Goal: Information Seeking & Learning: Learn about a topic

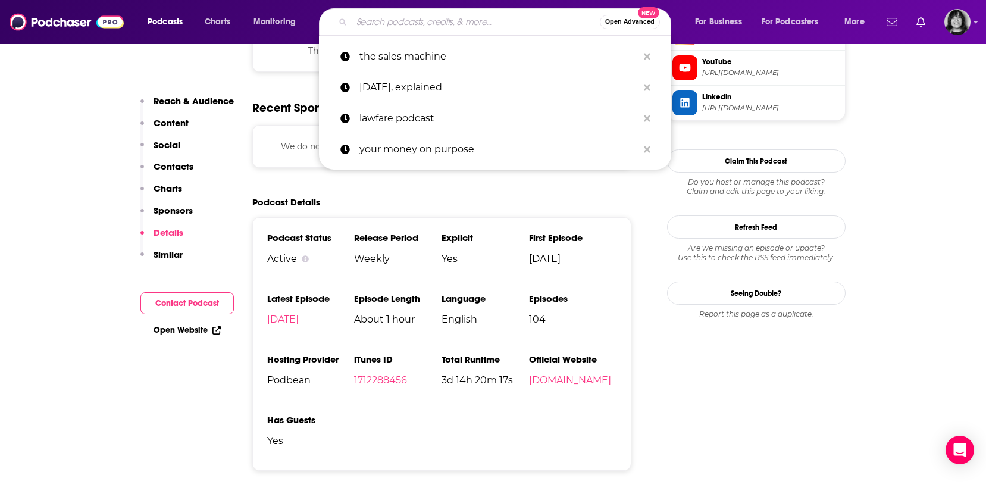
type input "$100 MBA Show"
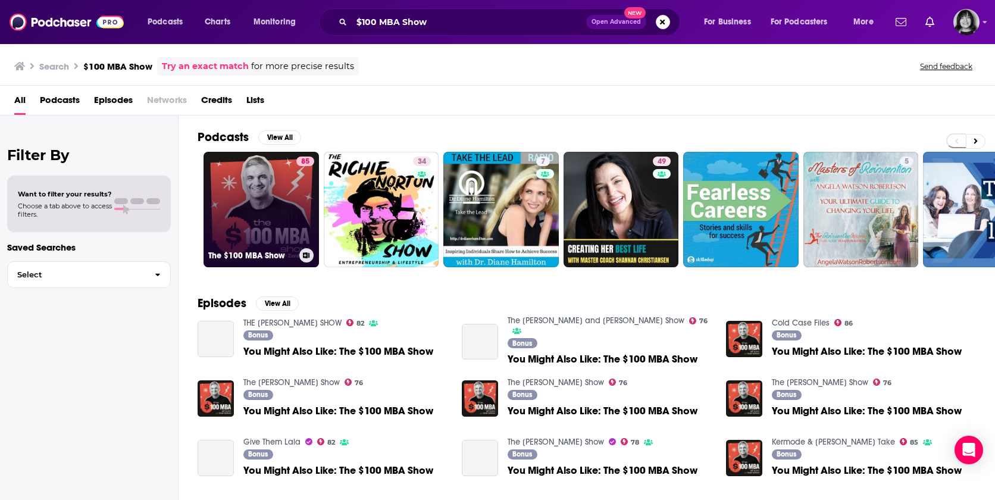
click at [282, 182] on link "85 The $100 MBA Show" at bounding box center [261, 209] width 115 height 115
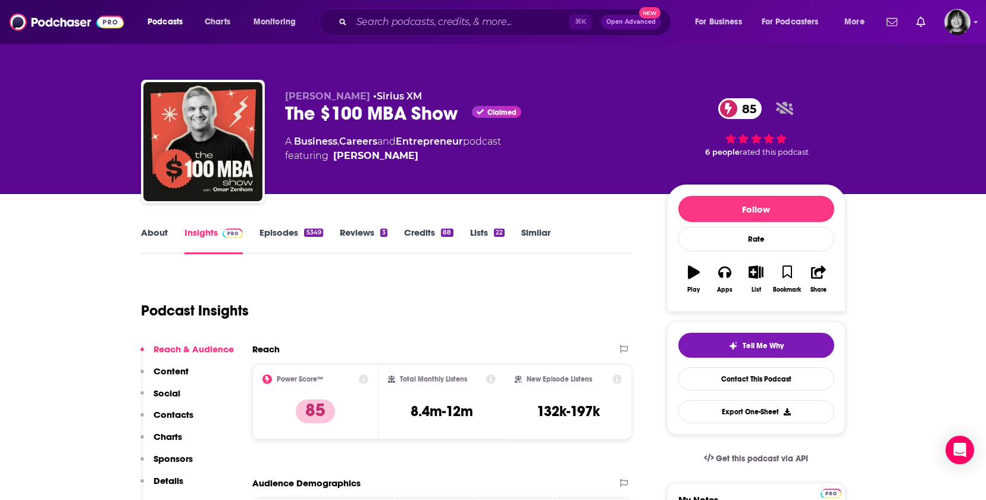
click at [142, 240] on link "About" at bounding box center [154, 240] width 27 height 27
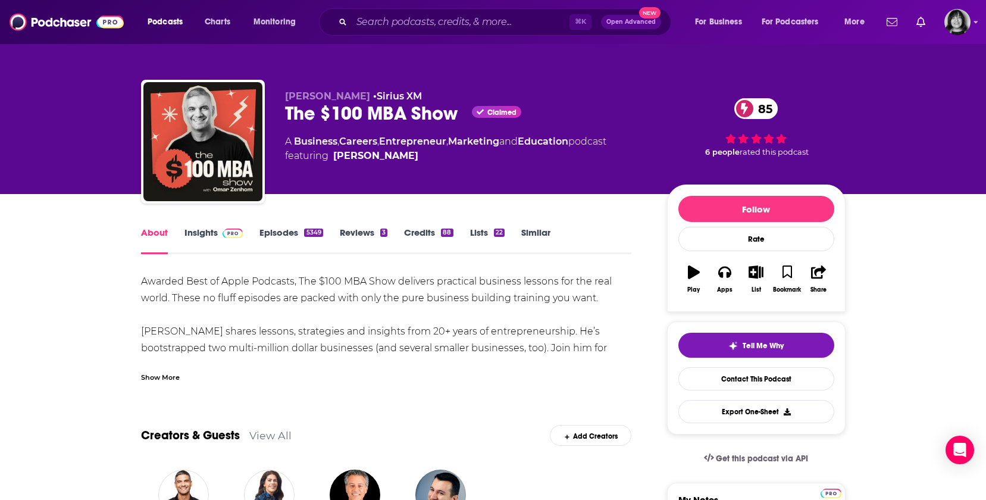
click at [164, 379] on div "Show More" at bounding box center [160, 376] width 39 height 11
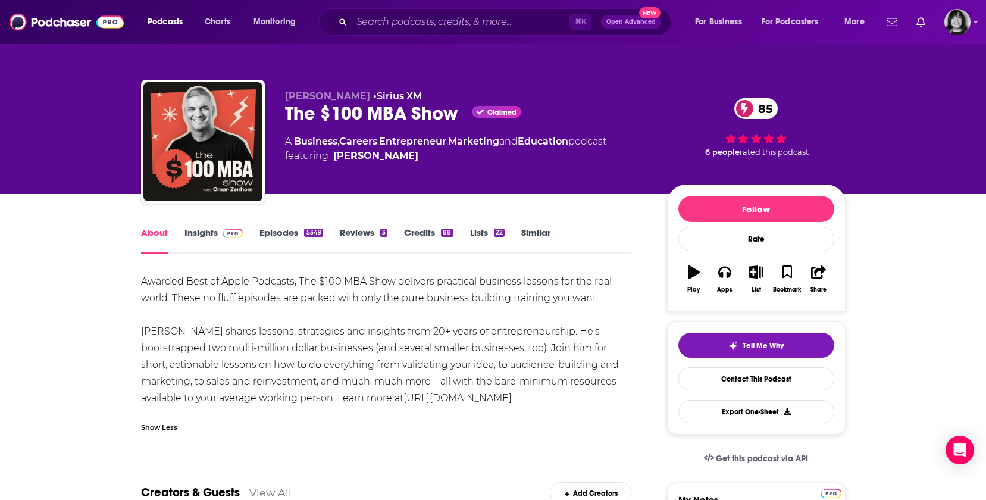
click at [214, 230] on link "Insights" at bounding box center [214, 240] width 59 height 27
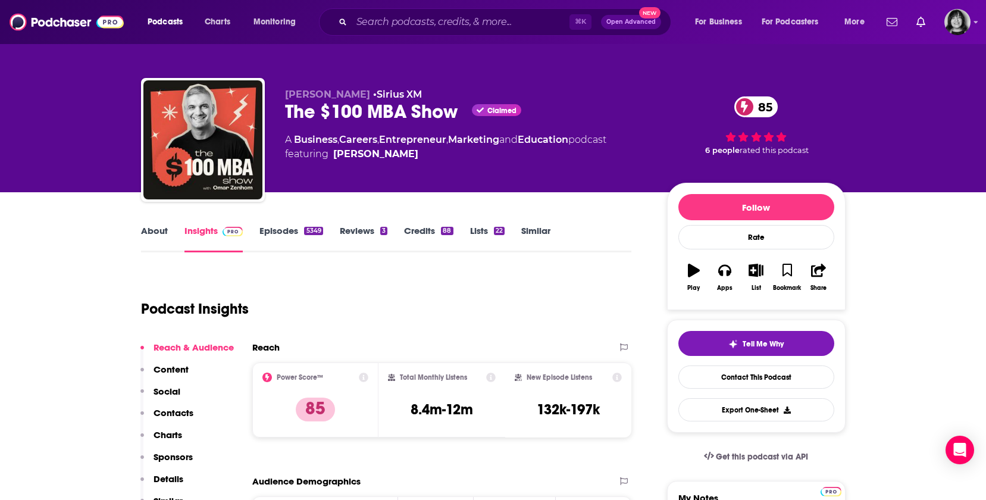
scroll to position [2, 0]
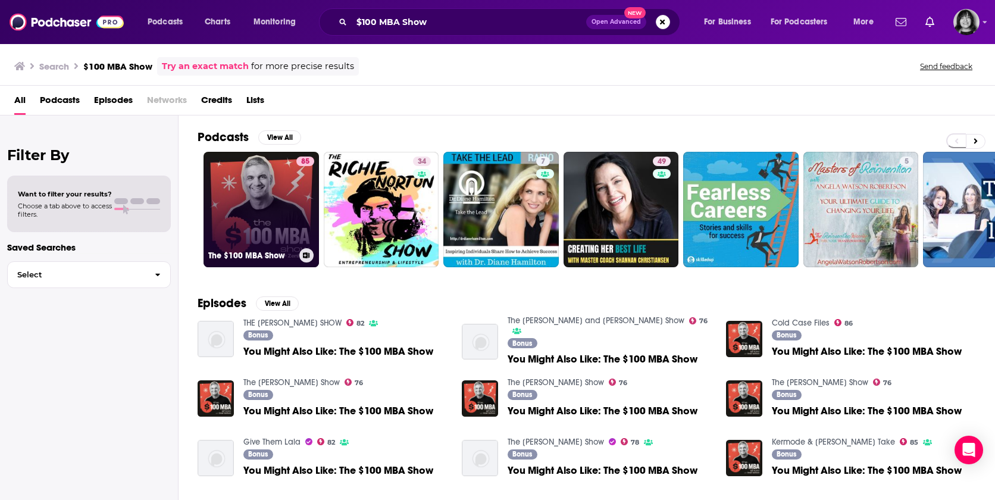
click at [204, 223] on link "85 The $100 MBA Show" at bounding box center [261, 209] width 115 height 115
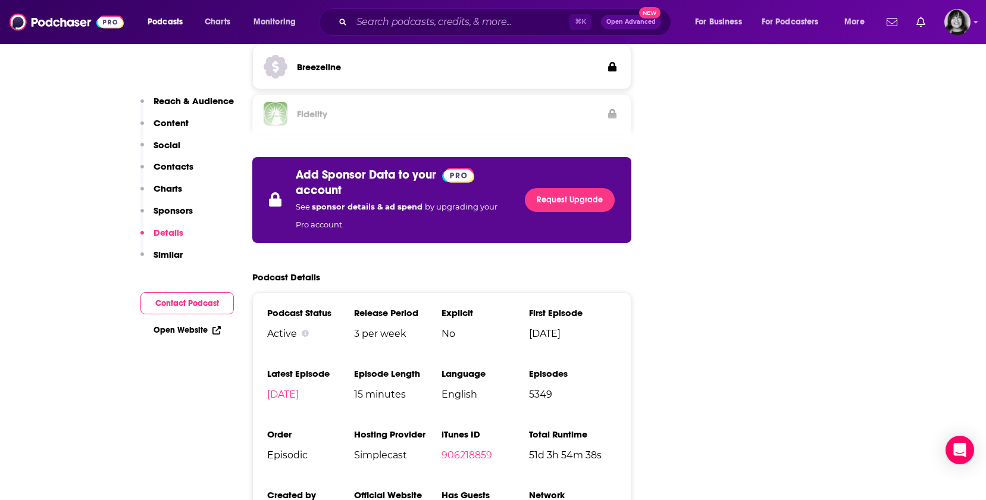
scroll to position [2246, 0]
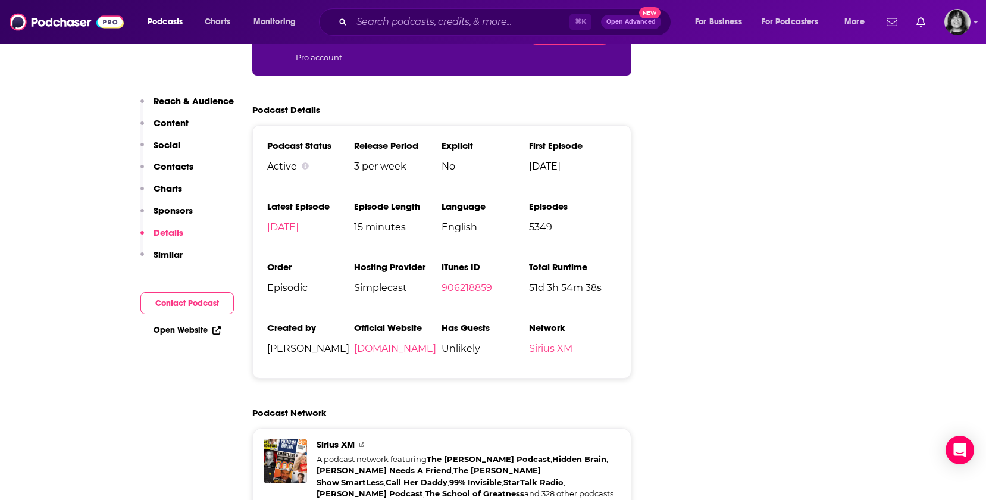
click at [467, 282] on link "906218859" at bounding box center [467, 287] width 51 height 11
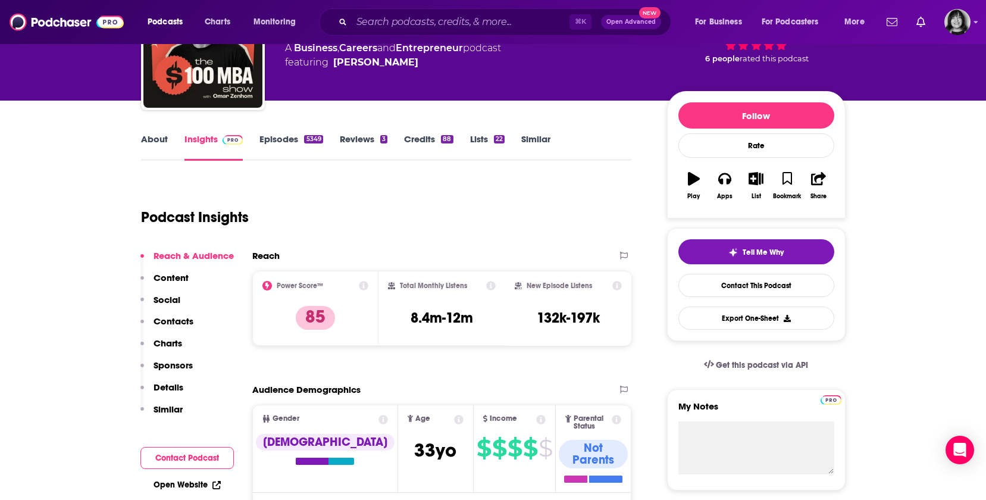
scroll to position [0, 0]
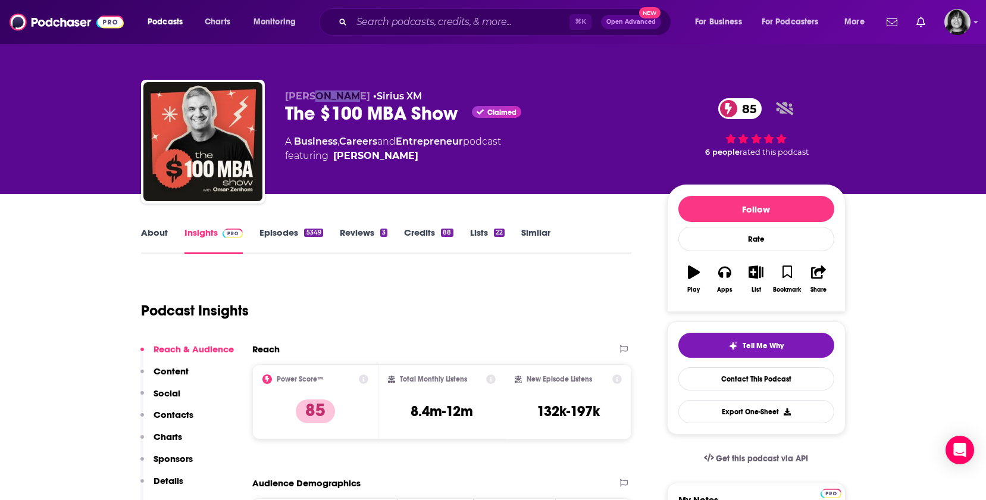
drag, startPoint x: 357, startPoint y: 99, endPoint x: 316, endPoint y: 99, distance: 41.7
click at [316, 99] on p "[PERSON_NAME] • Sirius XM" at bounding box center [466, 95] width 363 height 11
copy span "Zenhom"
click at [396, 15] on input "Search podcasts, credits, & more..." at bounding box center [461, 22] width 218 height 19
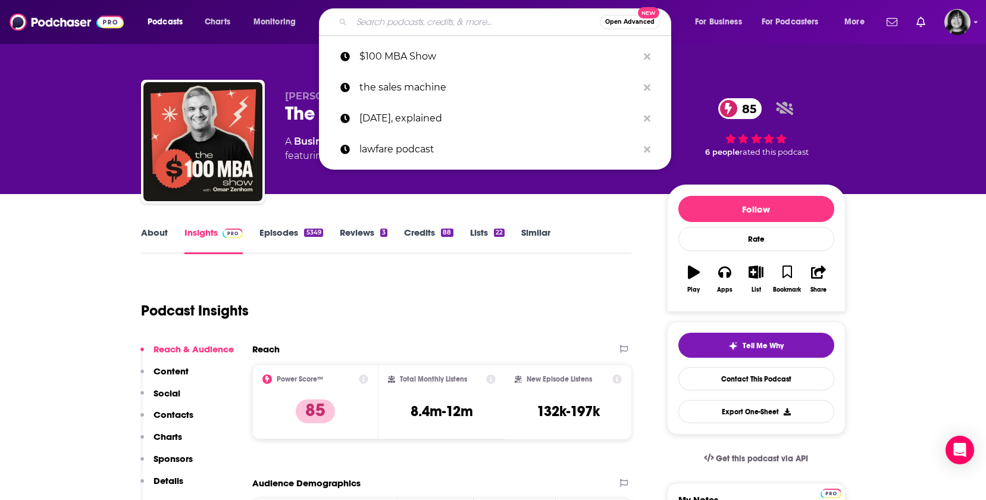
paste input "10 Minute MBA"
type input "10 Minute MBA"
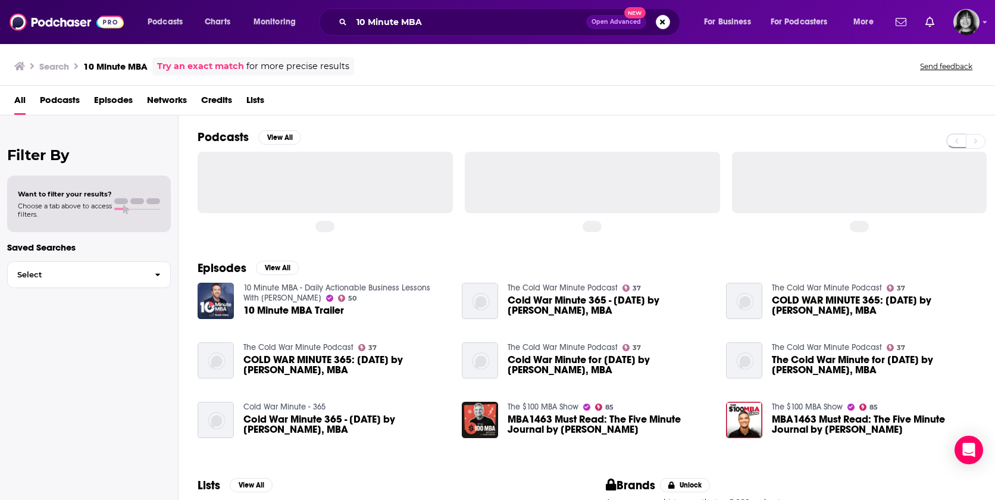
click at [296, 170] on div at bounding box center [325, 182] width 255 height 61
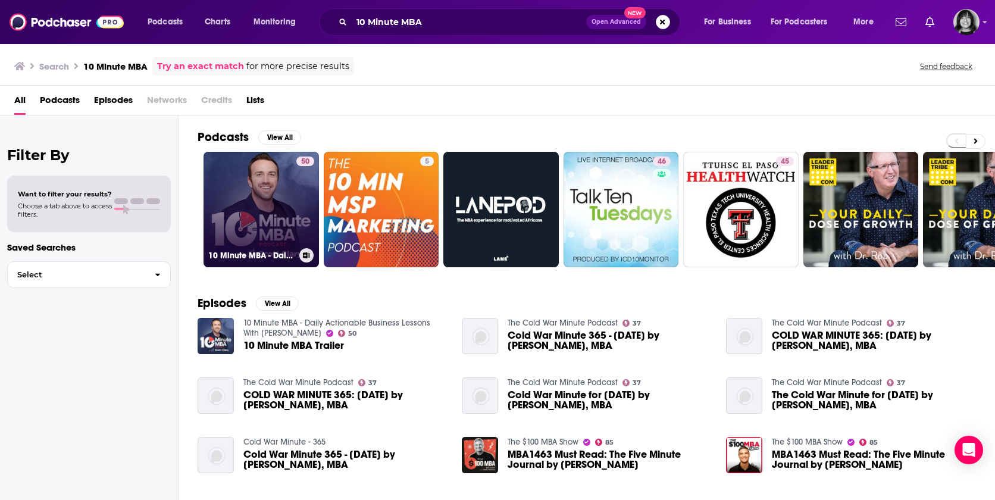
click at [257, 180] on link "50 10 Minute MBA - Daily Actionable Business Lessons With [PERSON_NAME]" at bounding box center [261, 209] width 115 height 115
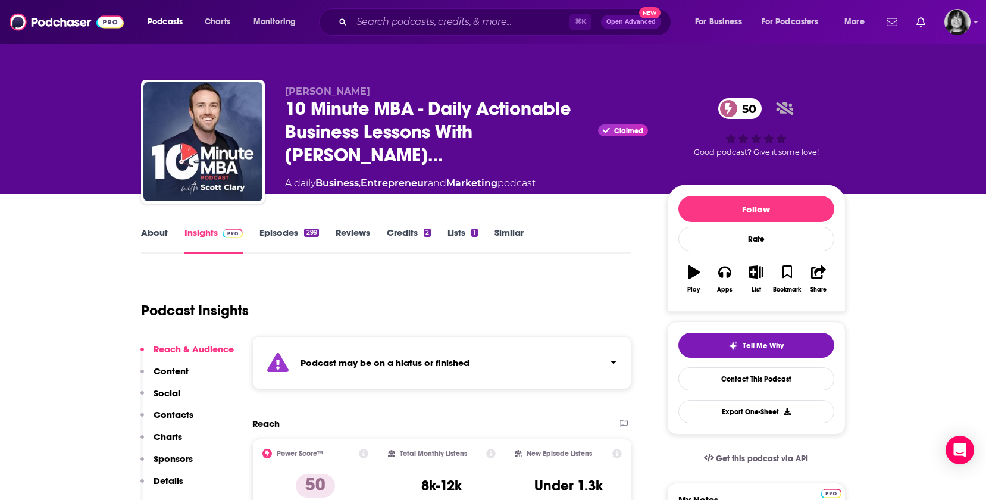
click at [160, 236] on link "About" at bounding box center [154, 240] width 27 height 27
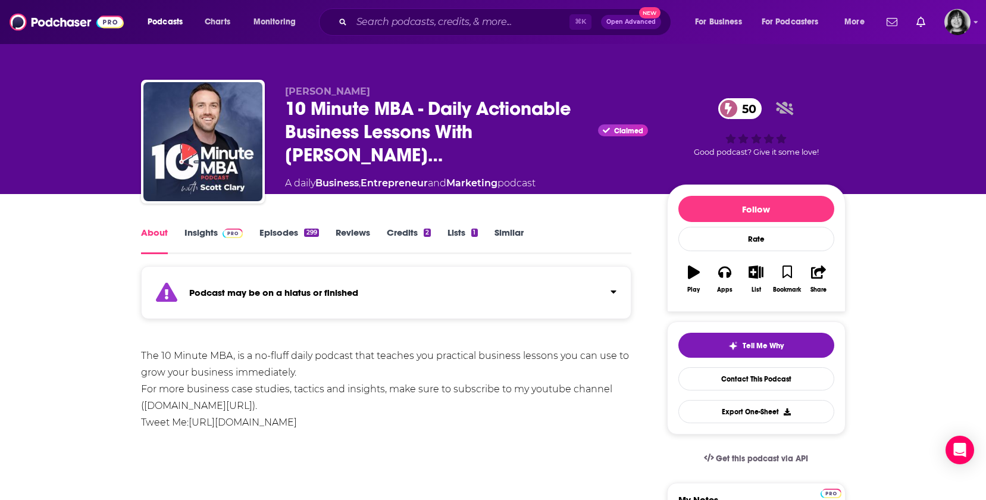
click at [239, 286] on div "Podcast may be on a hiatus or finished" at bounding box center [386, 292] width 491 height 53
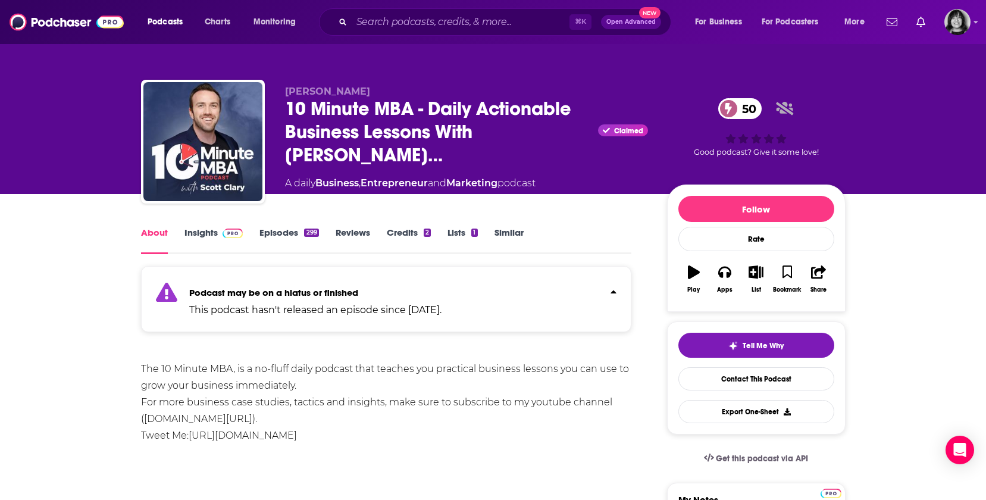
click at [214, 232] on link "Insights" at bounding box center [214, 240] width 59 height 27
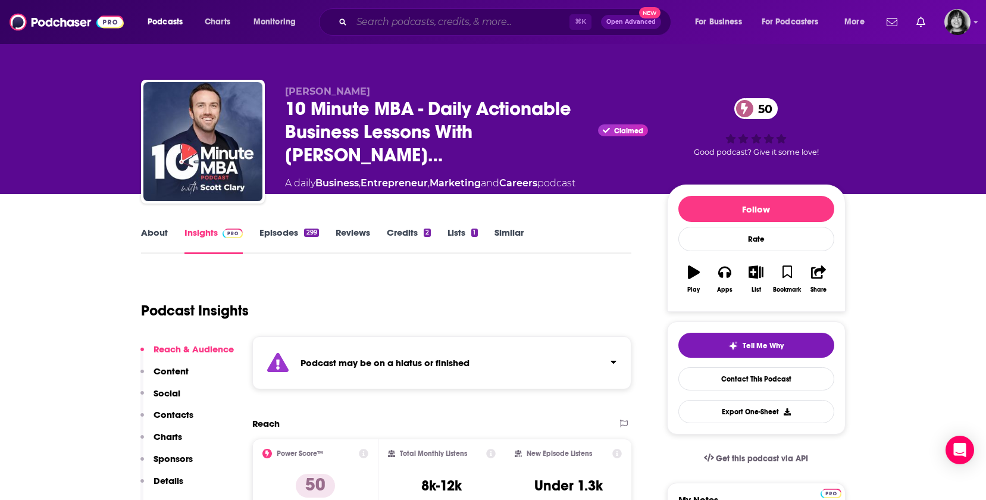
click at [411, 26] on input "Search podcasts, credits, & more..." at bounding box center [461, 22] width 218 height 19
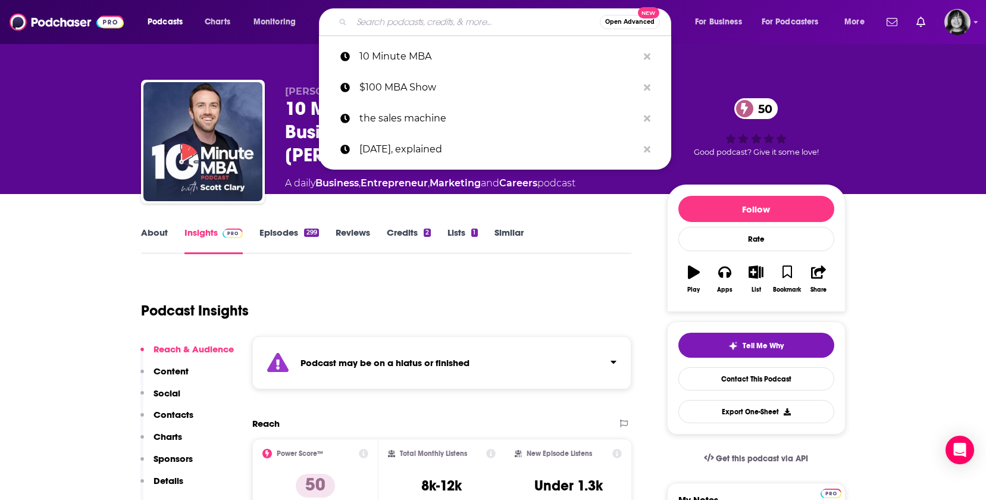
click at [411, 26] on input "Search podcasts, credits, & more..." at bounding box center [476, 22] width 248 height 19
paste input "Aspiring Solopreneur"
type input "Aspiring Solopreneur"
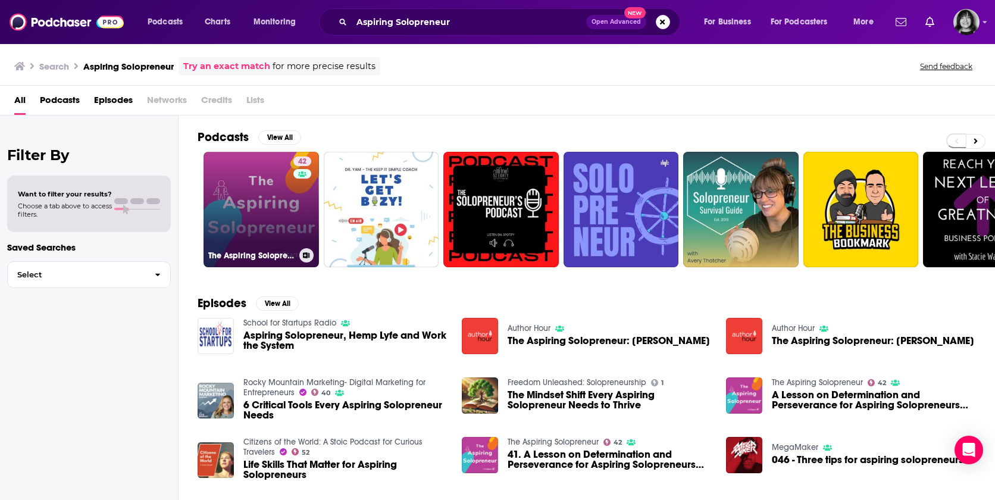
click at [260, 193] on link "42 The Aspiring Solopreneur" at bounding box center [261, 209] width 115 height 115
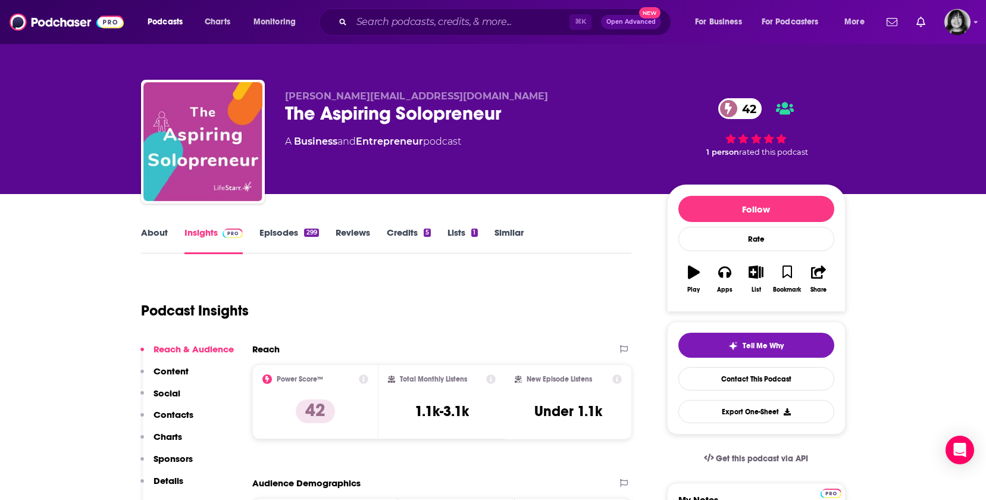
click at [145, 233] on link "About" at bounding box center [154, 240] width 27 height 27
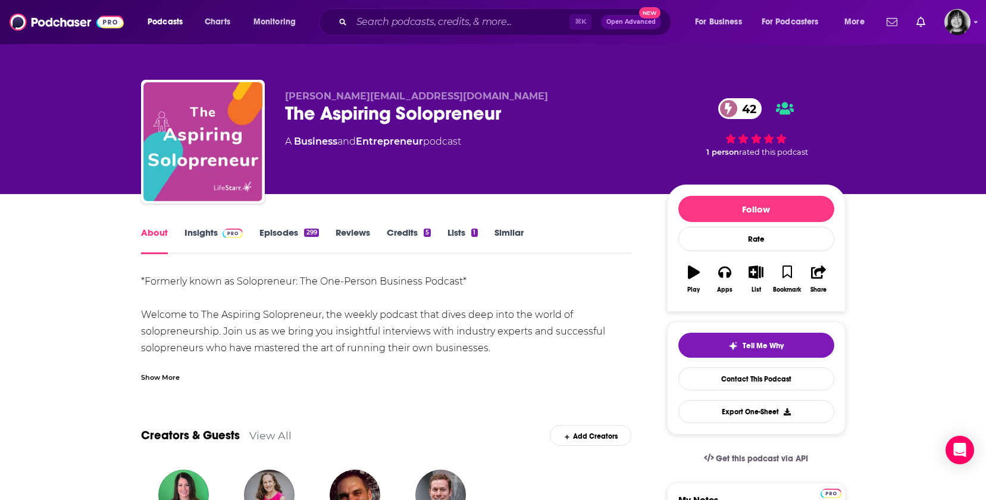
click at [169, 371] on div "Show More" at bounding box center [160, 376] width 39 height 11
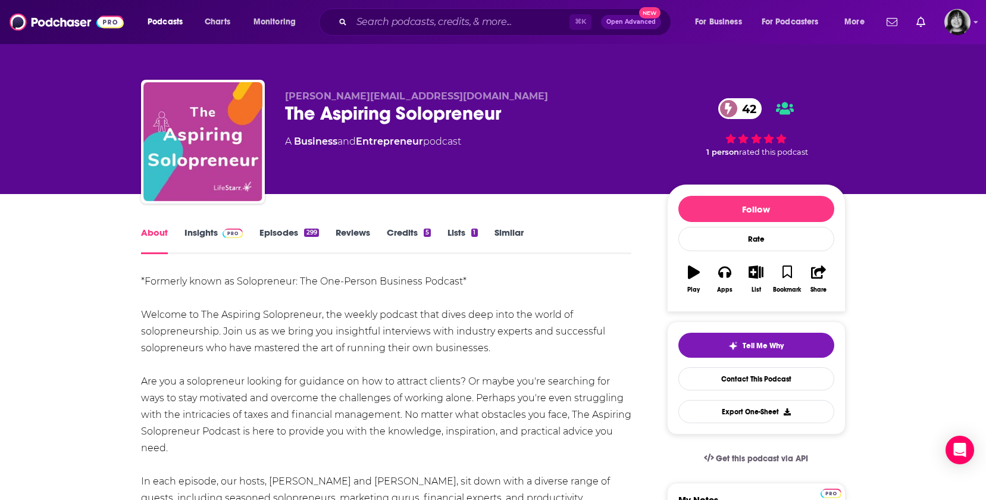
click at [203, 229] on link "Insights" at bounding box center [214, 240] width 59 height 27
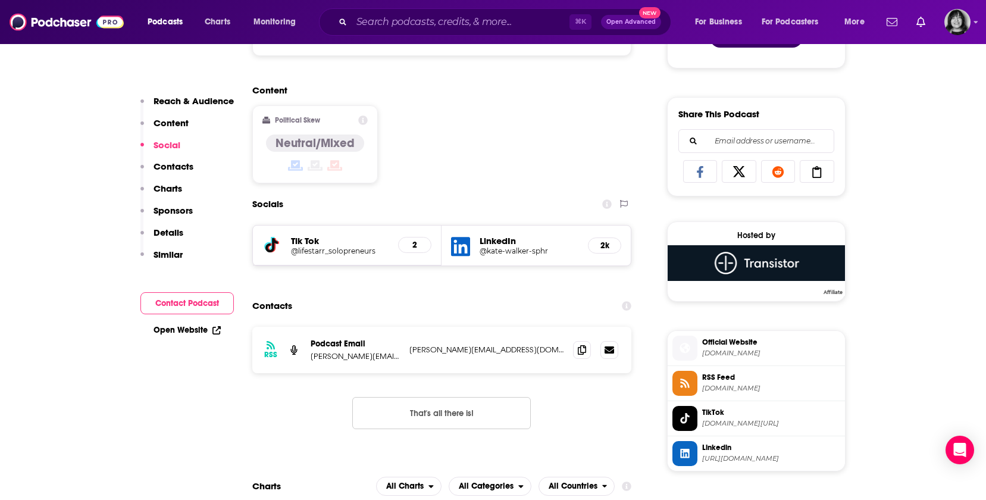
scroll to position [696, 0]
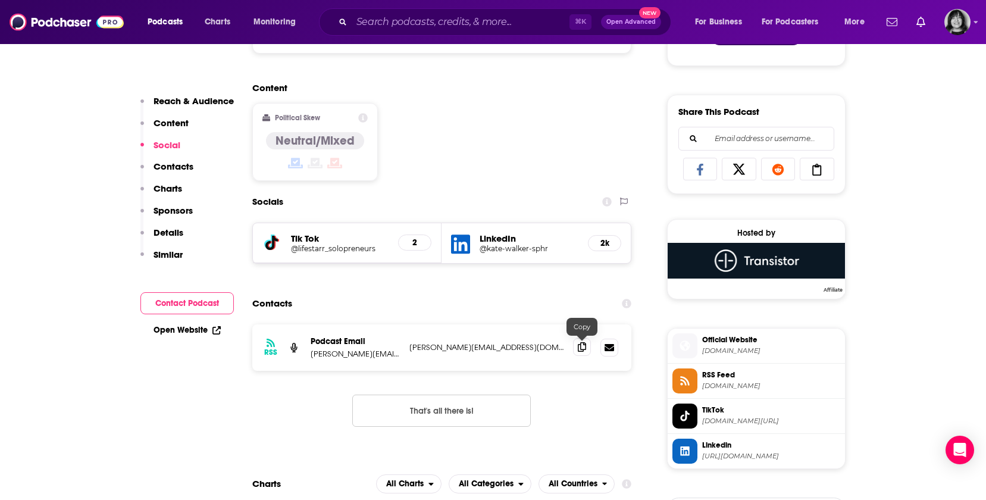
click at [588, 346] on span at bounding box center [582, 347] width 18 height 18
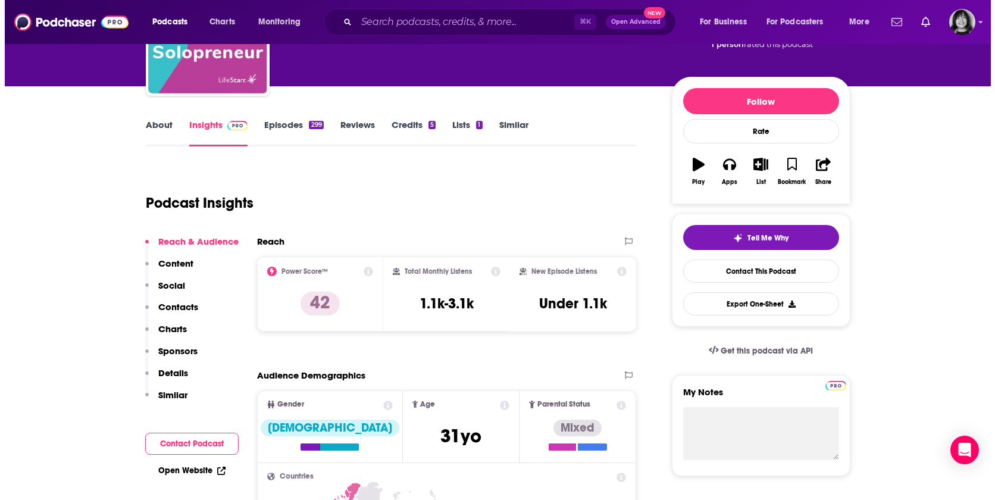
scroll to position [0, 0]
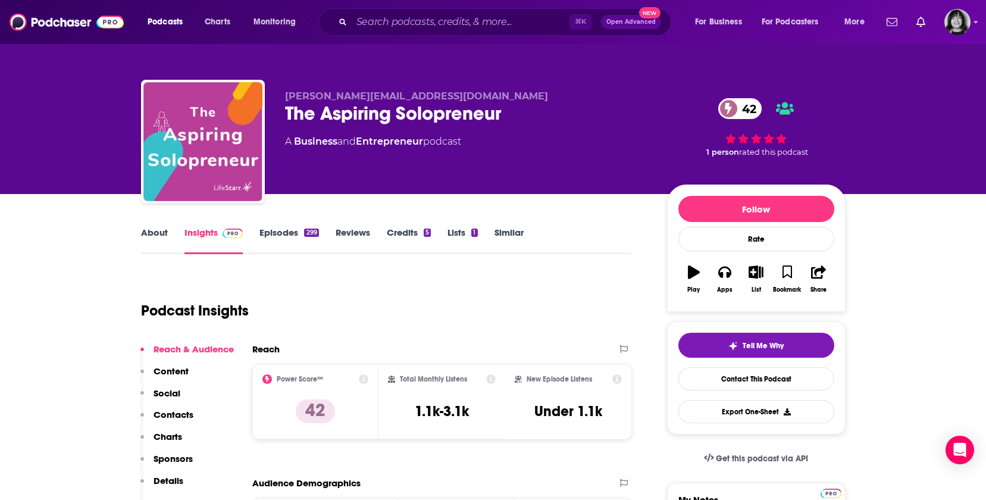
click at [380, 120] on div "The Aspiring Solopreneur 42" at bounding box center [466, 113] width 363 height 23
click at [382, 120] on div "The Aspiring Solopreneur 42" at bounding box center [466, 113] width 363 height 23
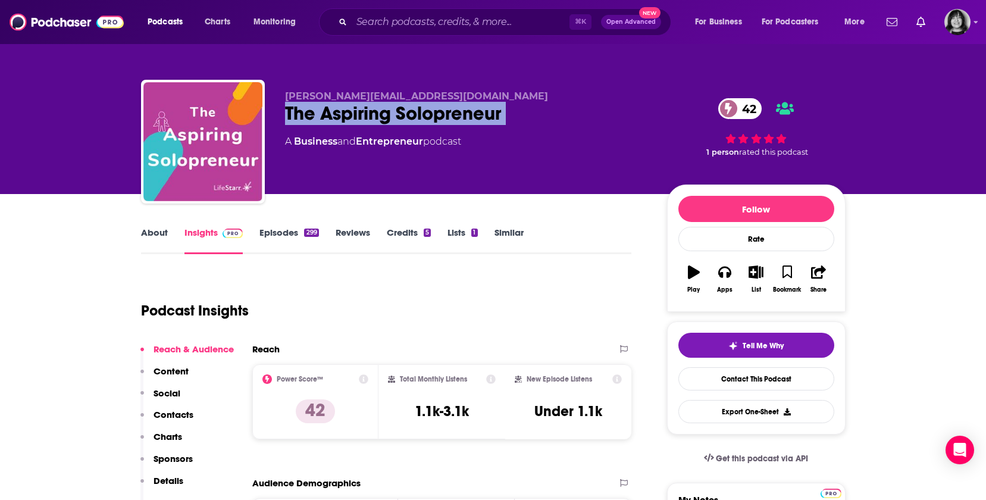
click at [382, 120] on div "The Aspiring Solopreneur 42" at bounding box center [466, 113] width 363 height 23
copy div "The Aspiring Solopreneur 42"
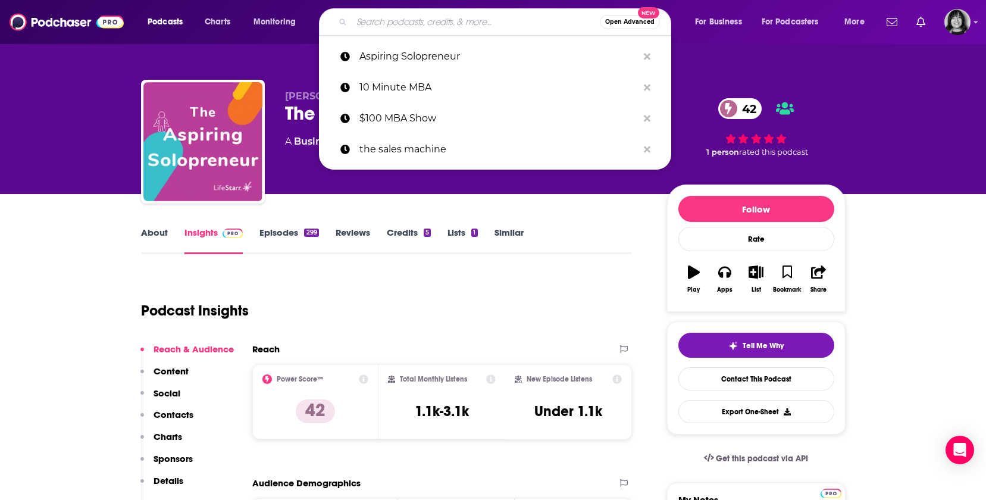
click at [402, 15] on input "Search podcasts, credits, & more..." at bounding box center [476, 22] width 248 height 19
paste input "Being Boss"
type input "Being Boss"
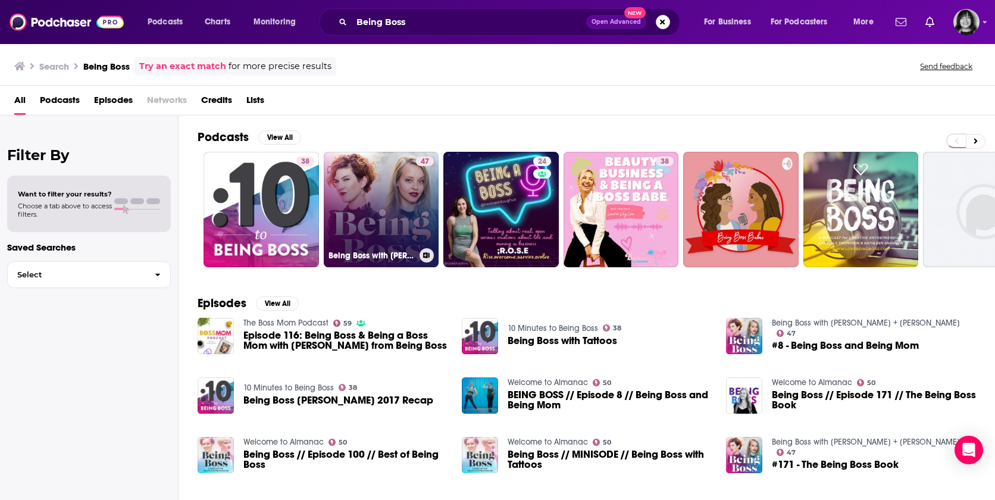
click at [389, 184] on link "47 Being Boss with [PERSON_NAME] + [PERSON_NAME]" at bounding box center [381, 209] width 115 height 115
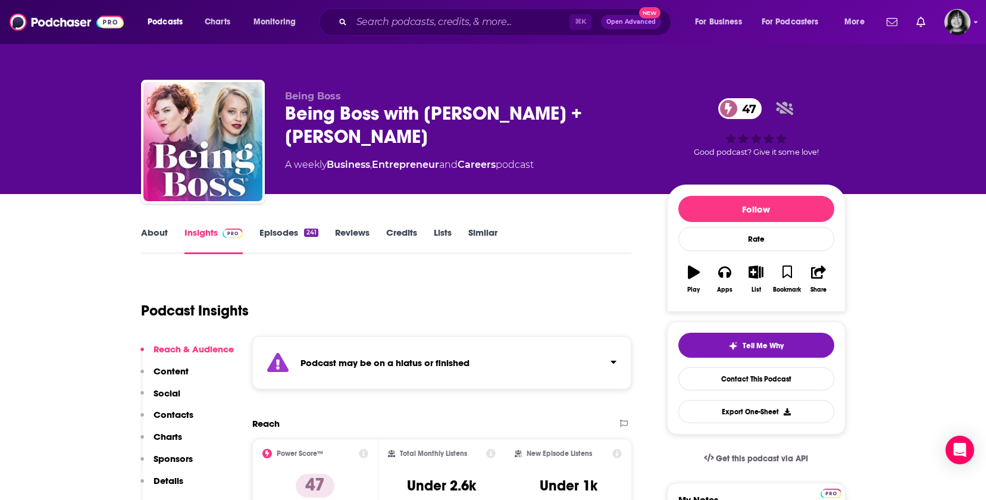
click at [467, 373] on div "Podcast may be on a hiatus or finished" at bounding box center [442, 362] width 380 height 53
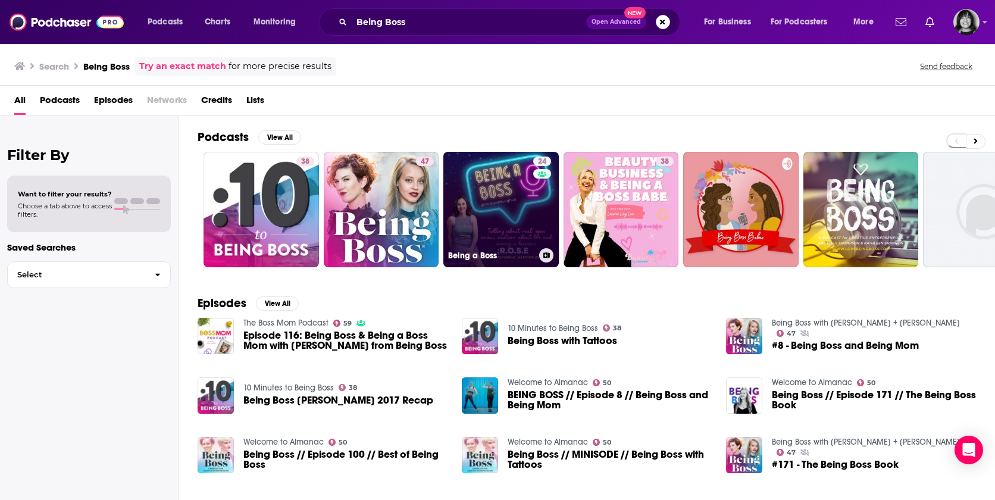
click at [508, 205] on link "24 Being a Boss" at bounding box center [500, 209] width 115 height 115
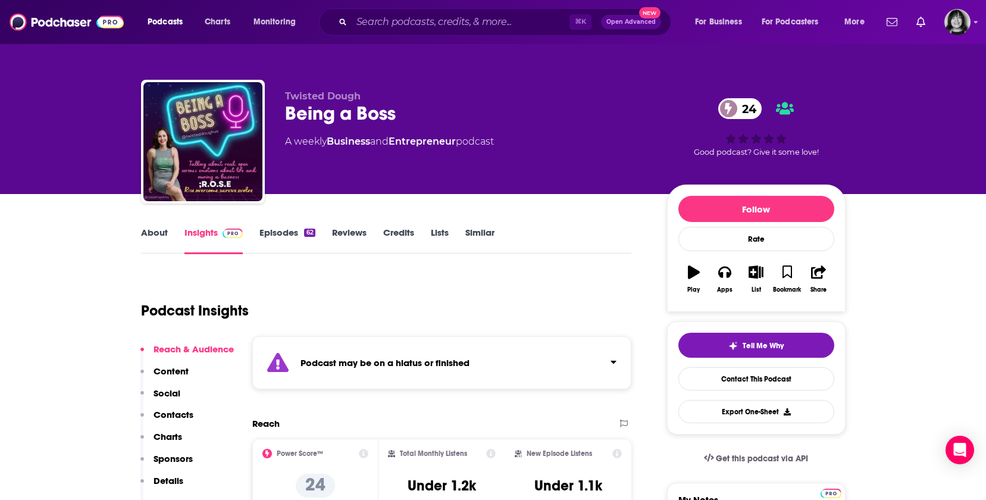
click at [366, 364] on strong "Podcast may be on a hiatus or finished" at bounding box center [385, 362] width 169 height 11
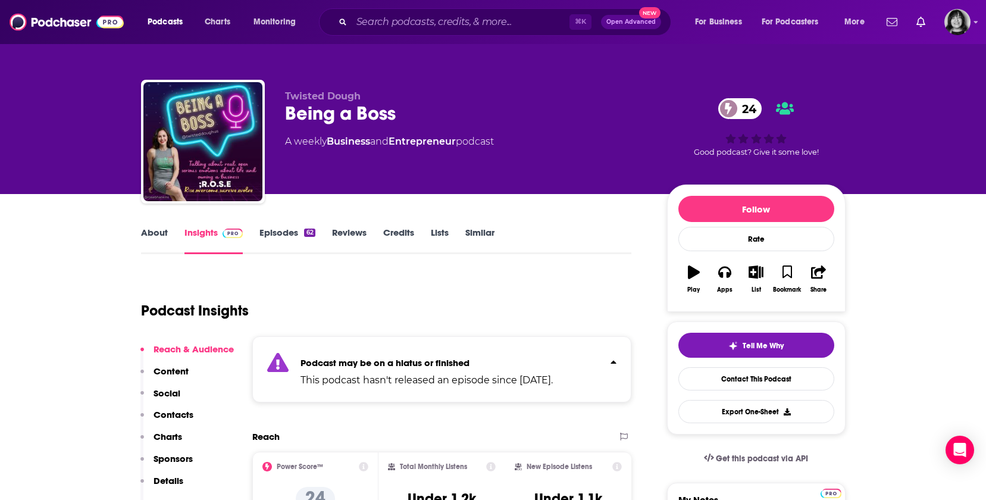
click at [153, 239] on link "About" at bounding box center [154, 240] width 27 height 27
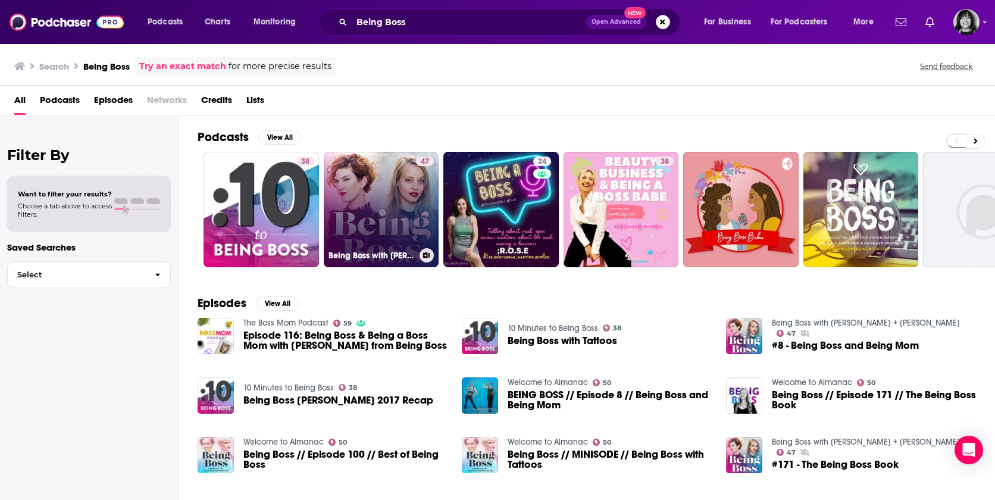
click at [336, 205] on link "47 Being Boss with [PERSON_NAME] + [PERSON_NAME]" at bounding box center [381, 209] width 115 height 115
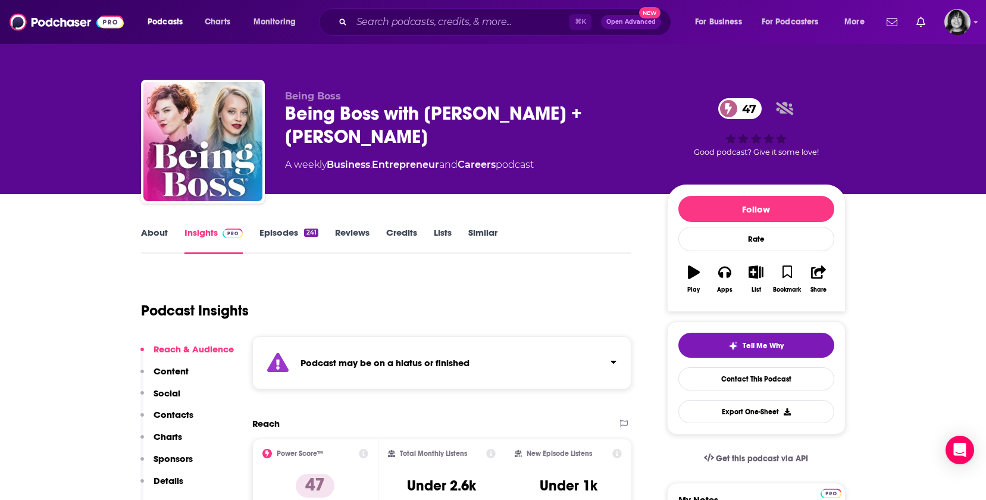
click at [141, 232] on link "About" at bounding box center [154, 240] width 27 height 27
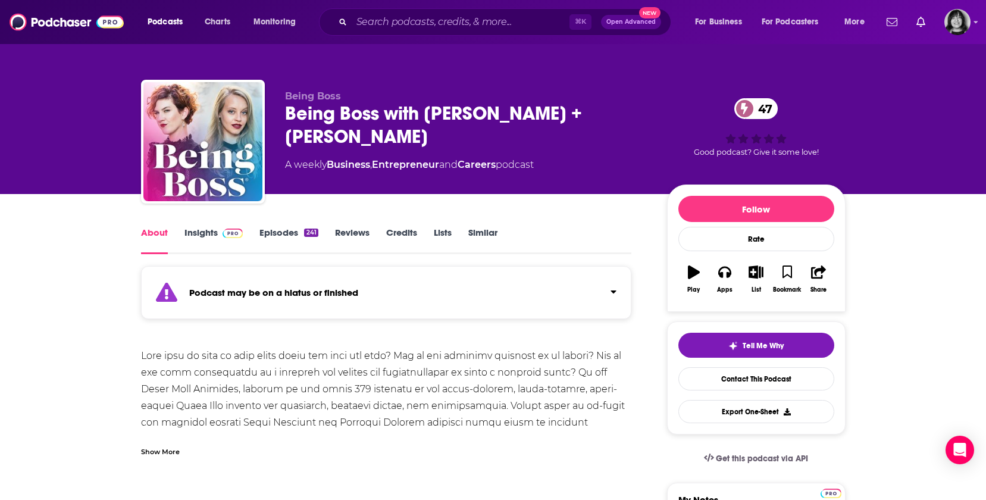
click at [442, 10] on div "⌘ K Open Advanced New" at bounding box center [495, 21] width 352 height 27
click at [283, 283] on div "Podcast may be on a hiatus or finished" at bounding box center [386, 292] width 491 height 53
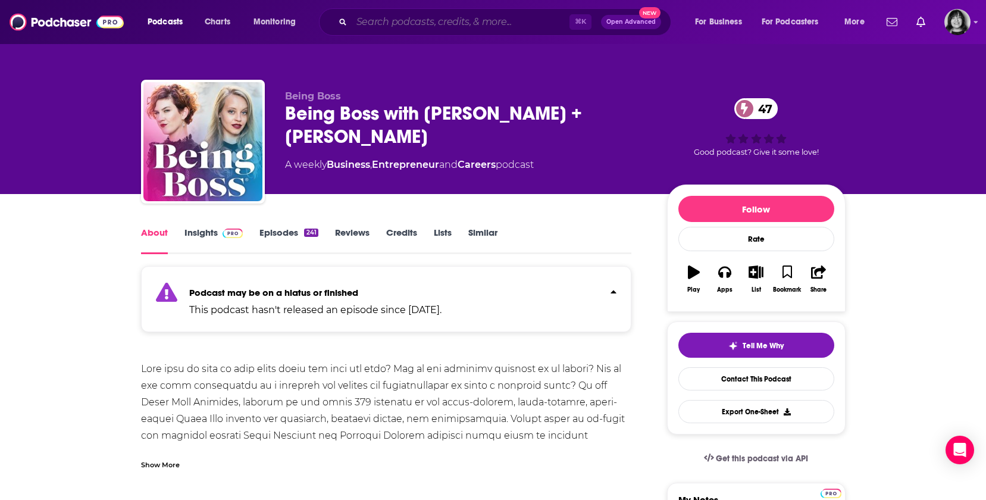
click at [411, 27] on input "Search podcasts, credits, & more..." at bounding box center [461, 22] width 218 height 19
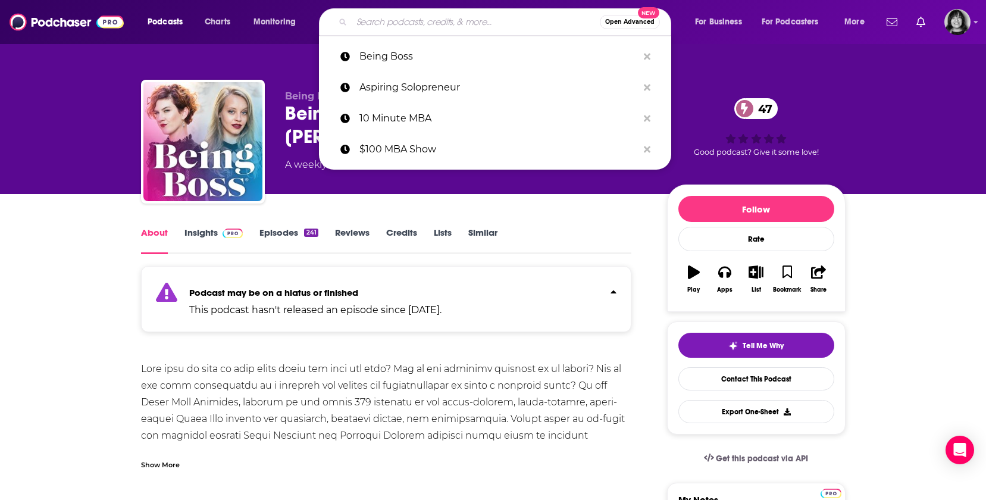
click at [410, 27] on input "Search podcasts, credits, & more..." at bounding box center [476, 22] width 248 height 19
type input "z"
paste input "Being Boss with [PERSON_NAME]"
type input "Being Boss with [PERSON_NAME]"
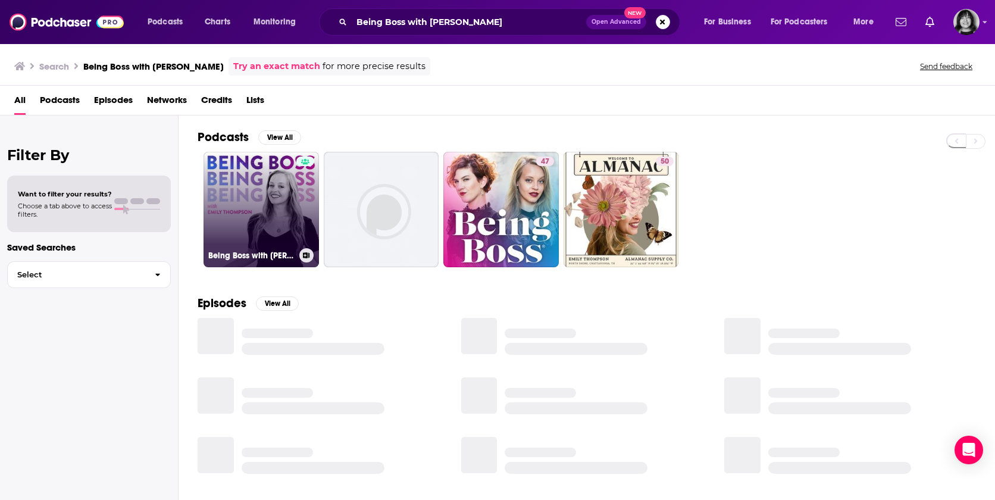
click at [229, 201] on link "Being Boss with [PERSON_NAME]" at bounding box center [261, 209] width 115 height 115
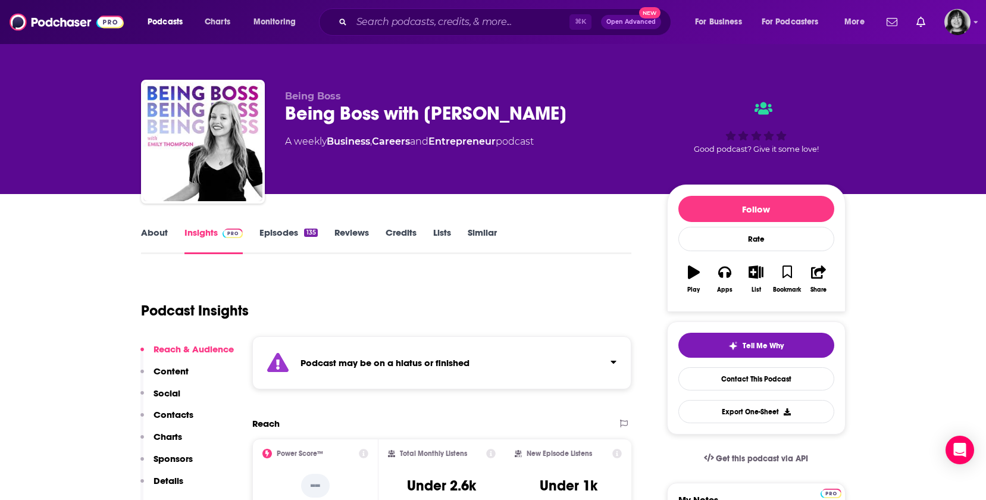
click at [386, 368] on div "Podcast may be on a hiatus or finished" at bounding box center [442, 362] width 380 height 53
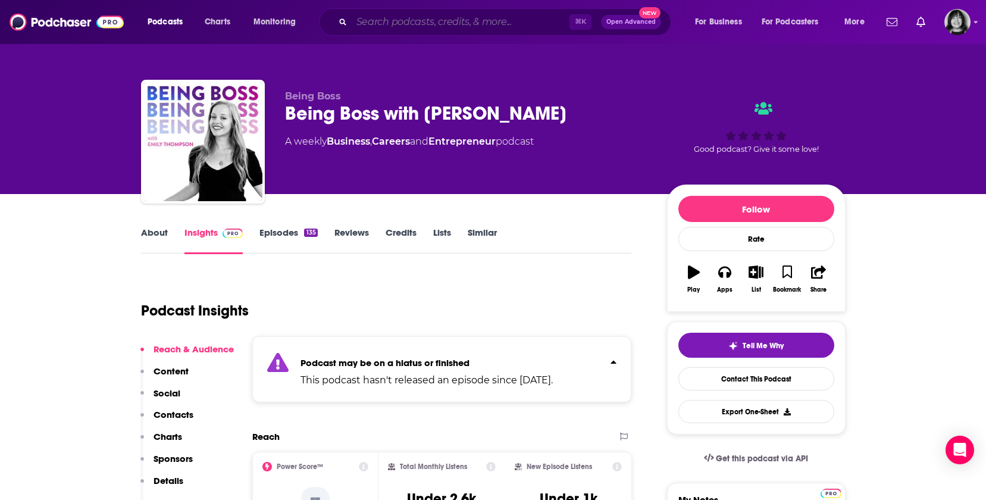
click at [426, 31] on input "Search podcasts, credits, & more..." at bounding box center [461, 22] width 218 height 19
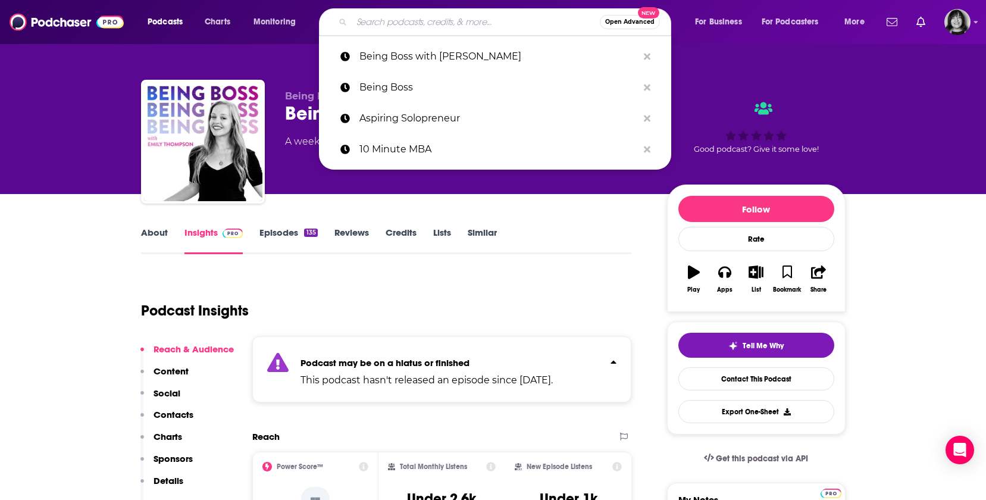
paste input "Beyond the Todo List"
type input "Beyond the Todo List"
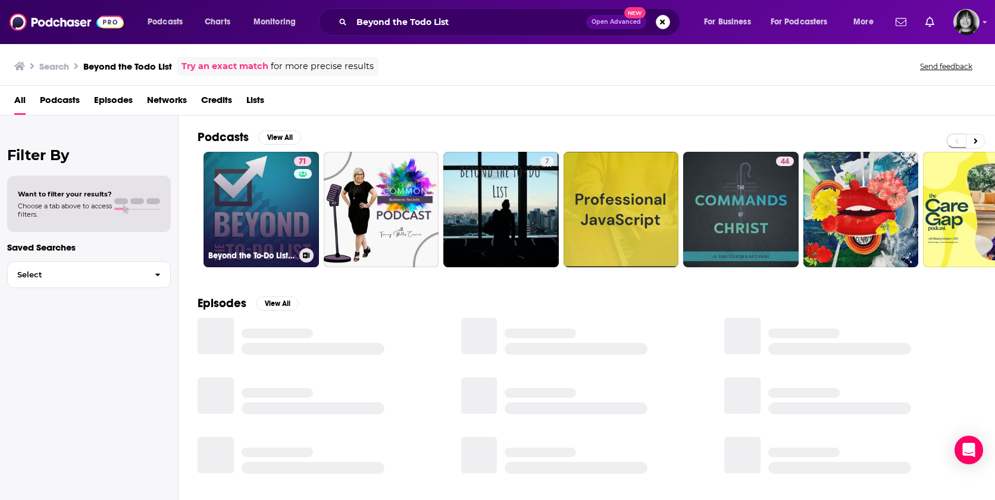
click at [261, 224] on link "71 Beyond the To-Do List - Productivity for Work and Life" at bounding box center [261, 209] width 115 height 115
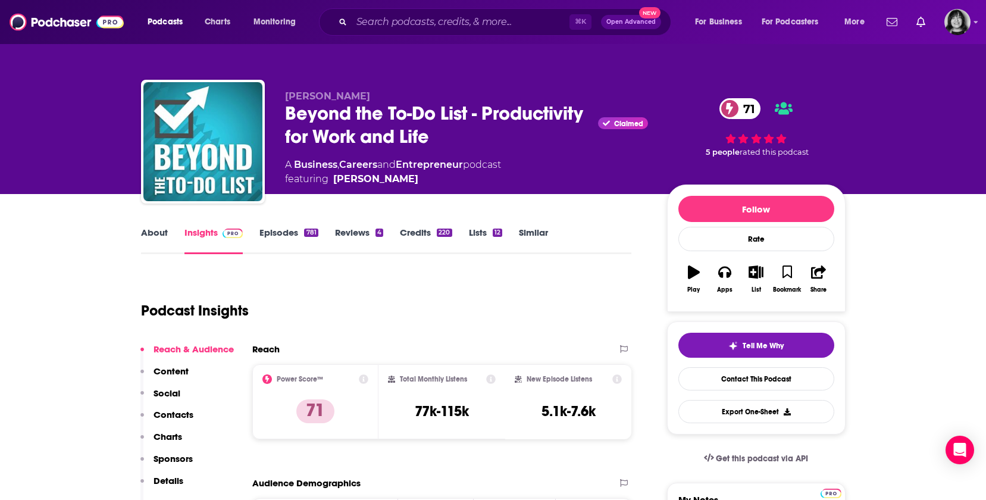
click at [149, 233] on link "About" at bounding box center [154, 240] width 27 height 27
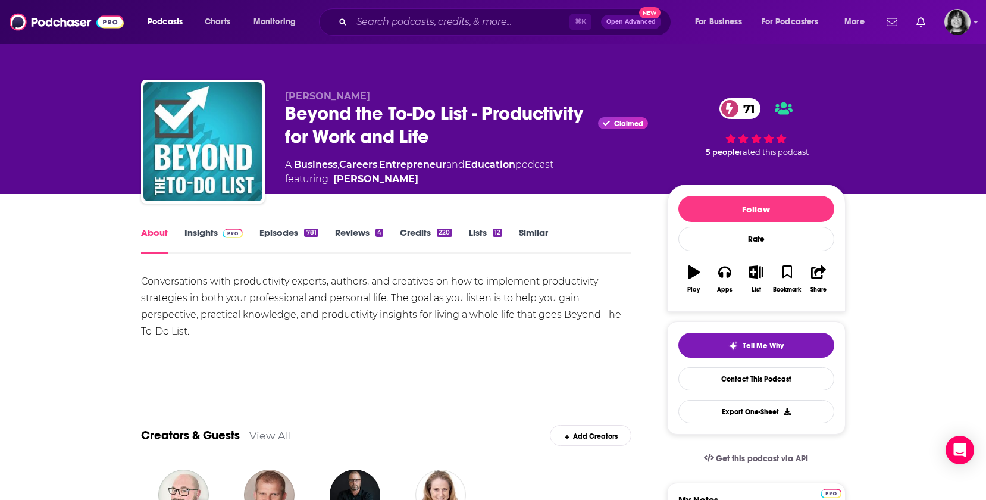
click at [192, 232] on link "Insights" at bounding box center [214, 240] width 59 height 27
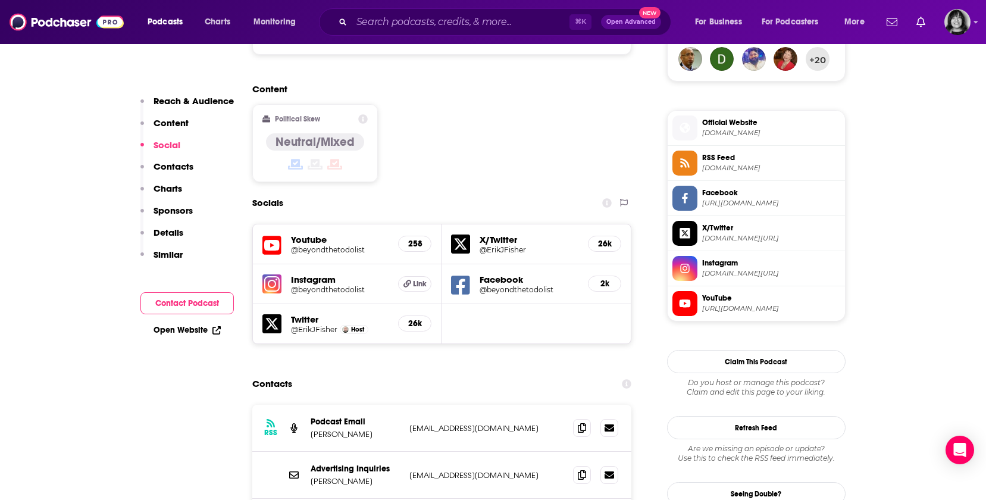
scroll to position [912, 0]
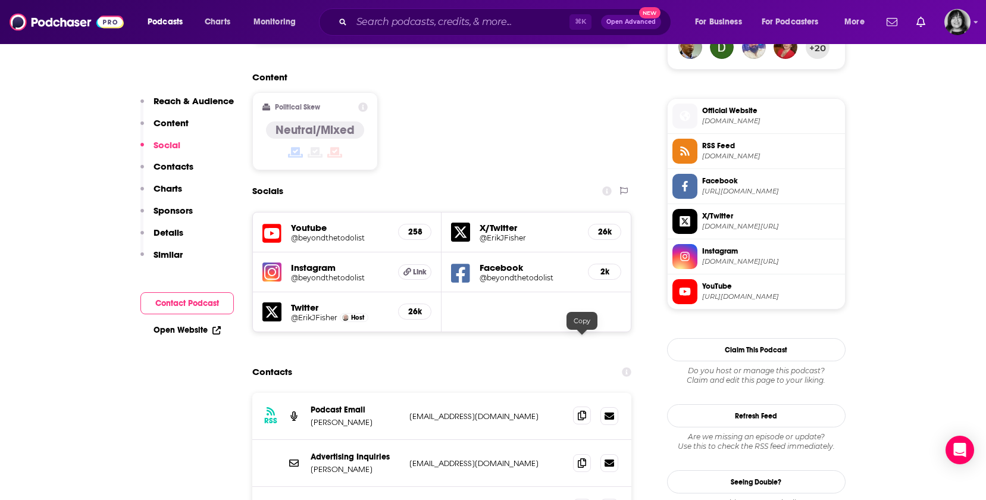
click at [575, 407] on span at bounding box center [582, 416] width 18 height 18
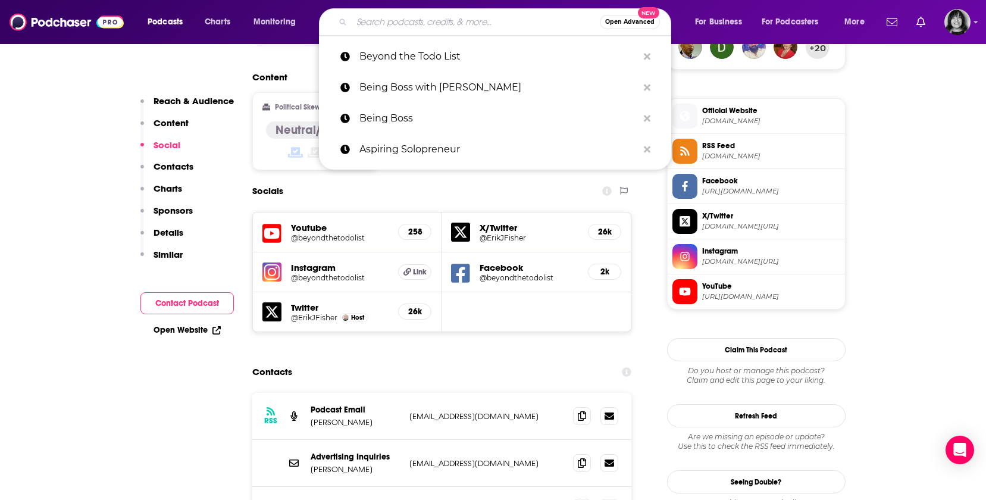
click at [467, 16] on input "Search podcasts, credits, & more..." at bounding box center [476, 22] width 248 height 19
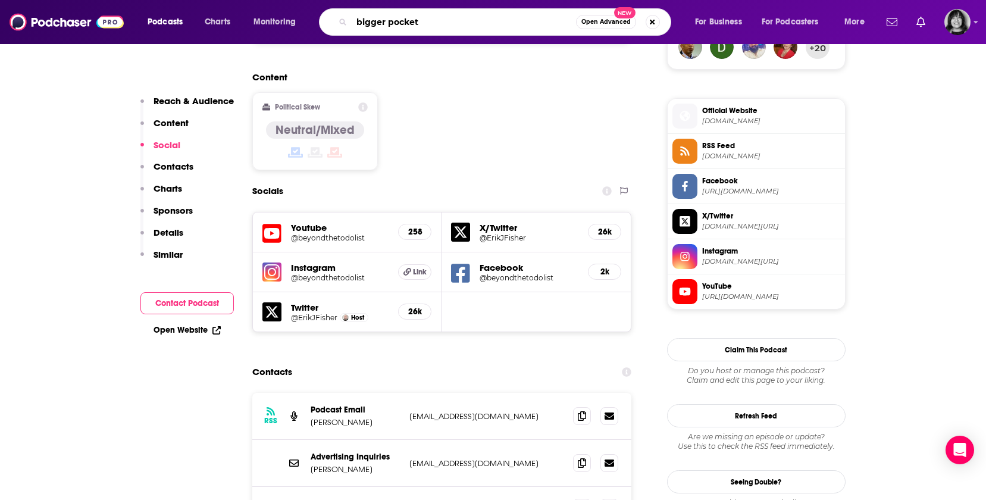
type input "bigger pockets"
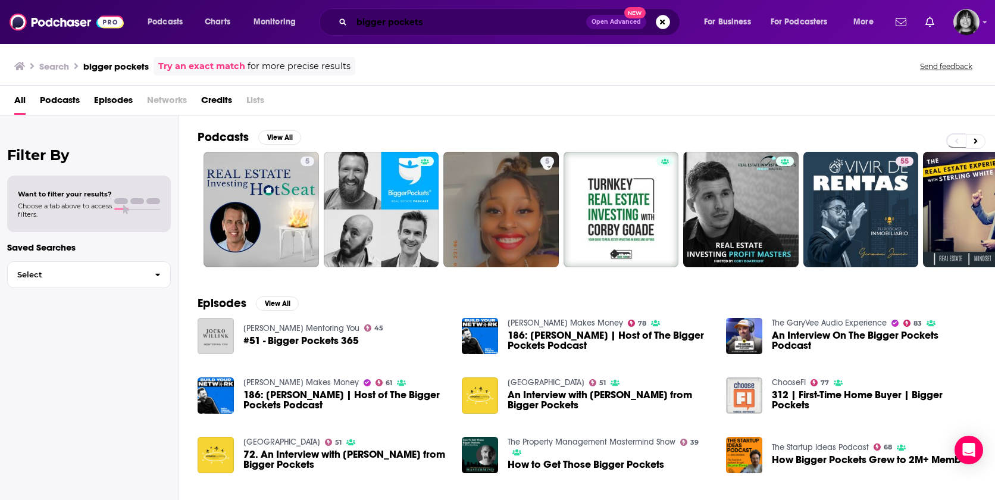
click at [400, 24] on input "bigger pockets" at bounding box center [469, 22] width 235 height 19
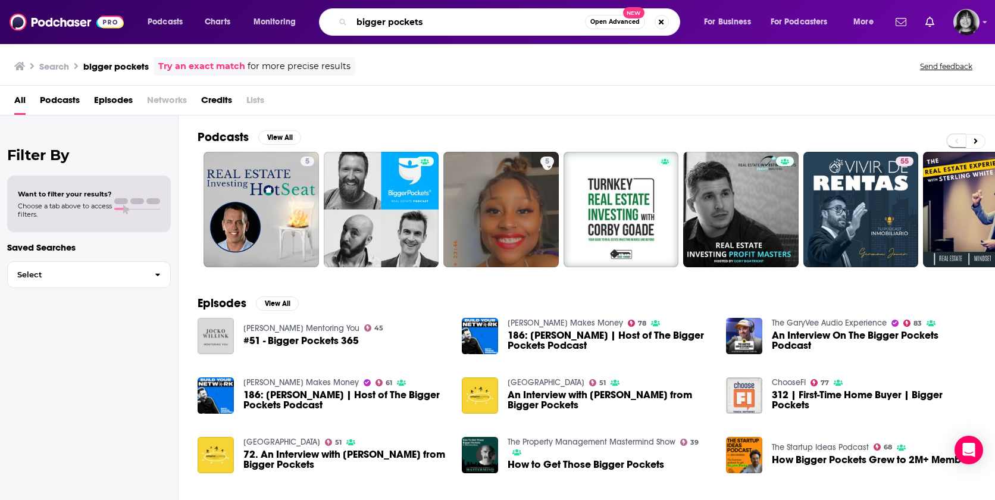
click at [400, 24] on input "bigger pockets" at bounding box center [468, 22] width 233 height 19
paste input "Bigger Pockets Money Podcast"
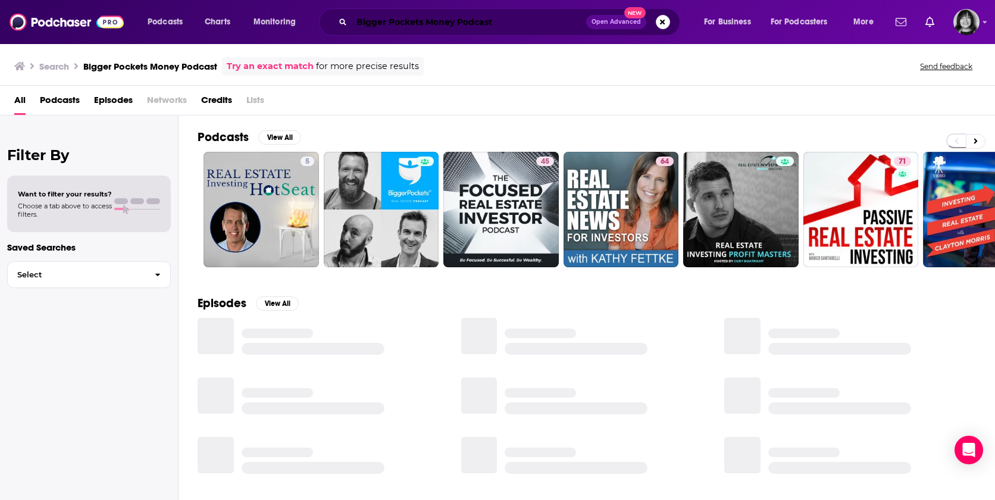
click at [387, 26] on input "Bigger Pockets Money Podcast" at bounding box center [469, 22] width 235 height 19
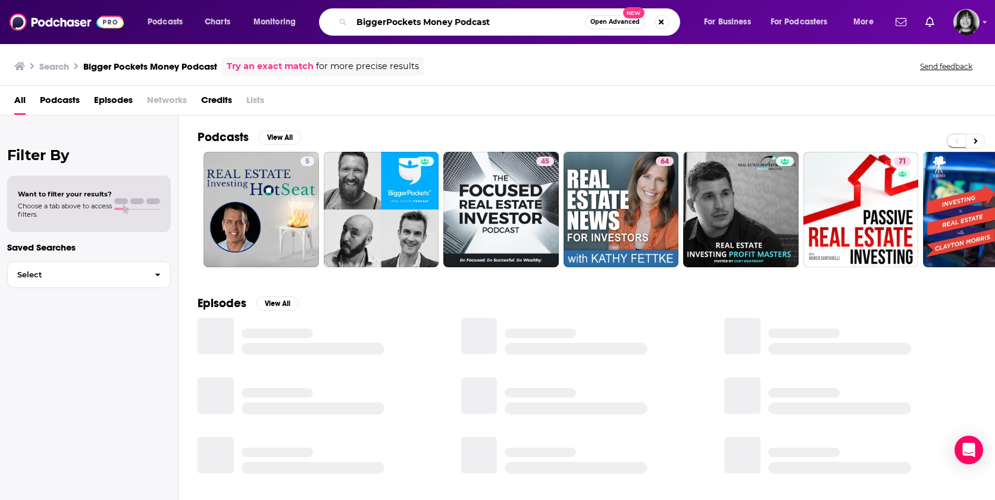
type input "BiggerPockets Money Podcast"
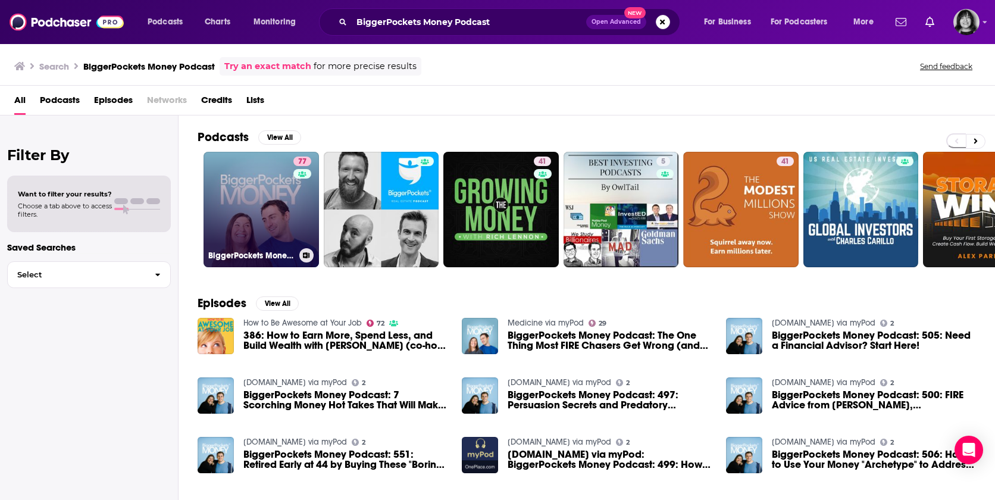
click at [250, 186] on link "77 BiggerPockets Money Podcast" at bounding box center [261, 209] width 115 height 115
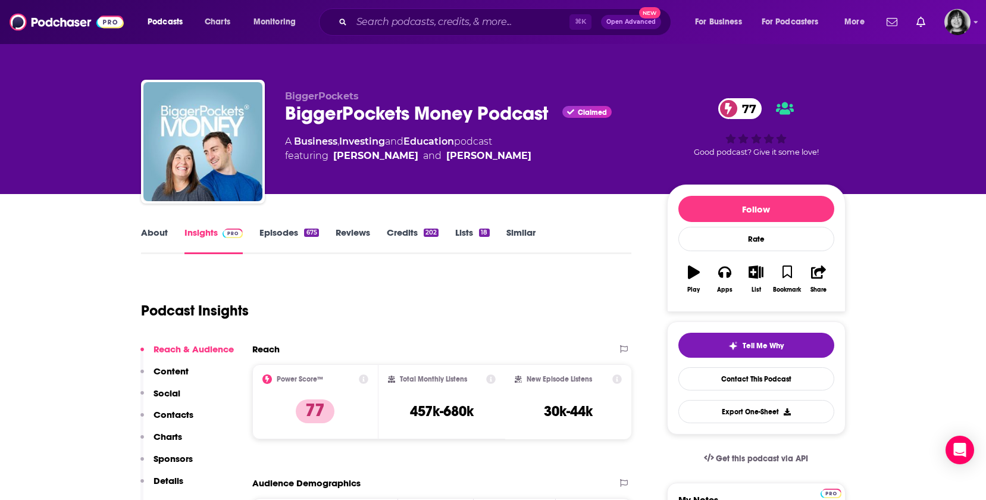
click at [143, 236] on link "About" at bounding box center [154, 240] width 27 height 27
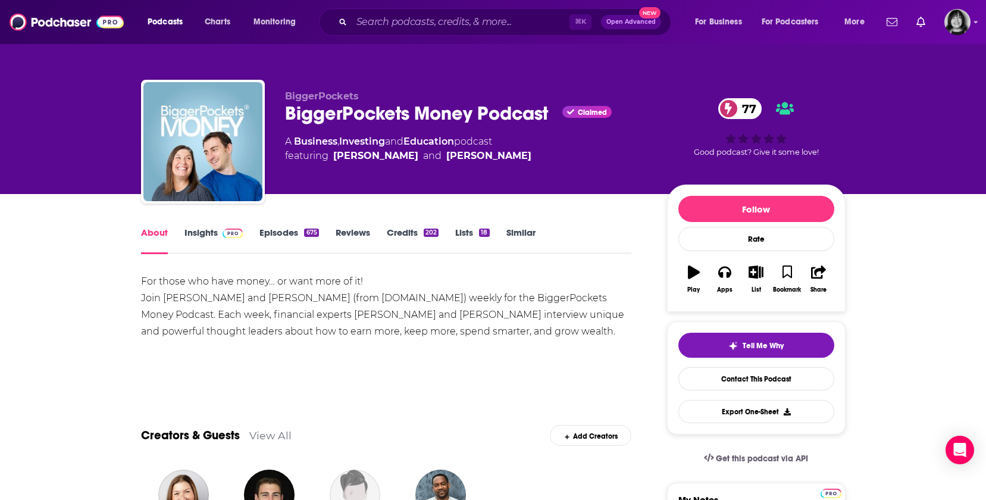
click at [437, 118] on div "BiggerPockets Money Podcast Claimed 77" at bounding box center [466, 113] width 363 height 23
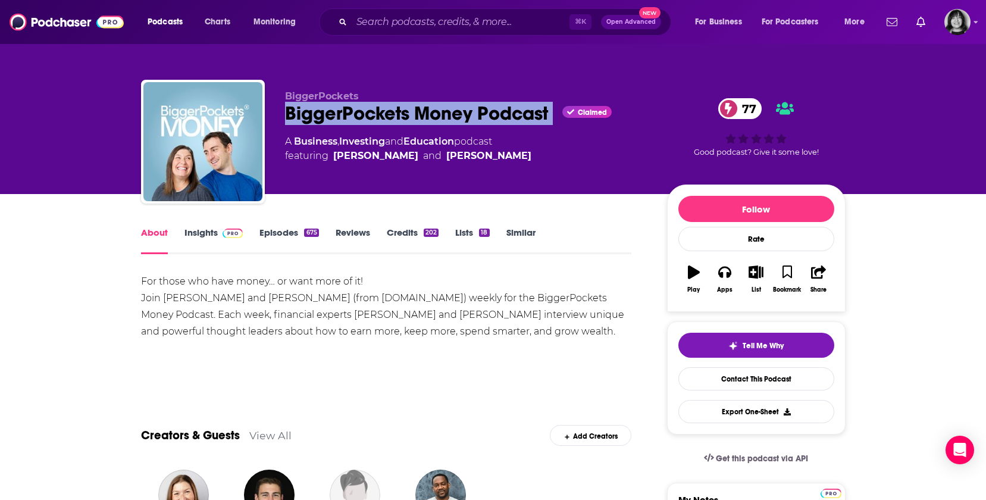
click at [437, 118] on div "BiggerPockets Money Podcast Claimed 77" at bounding box center [466, 113] width 363 height 23
copy div "BiggerPockets Money Podcast"
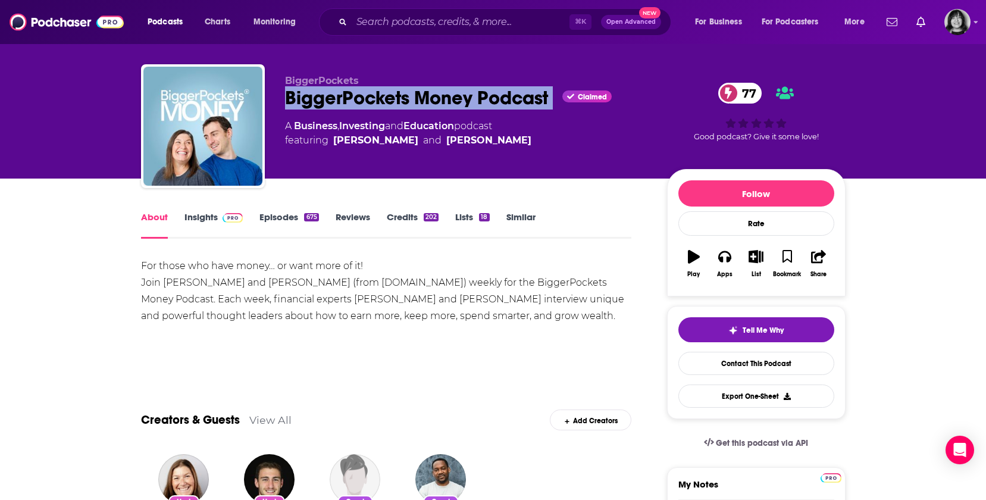
scroll to position [17, 0]
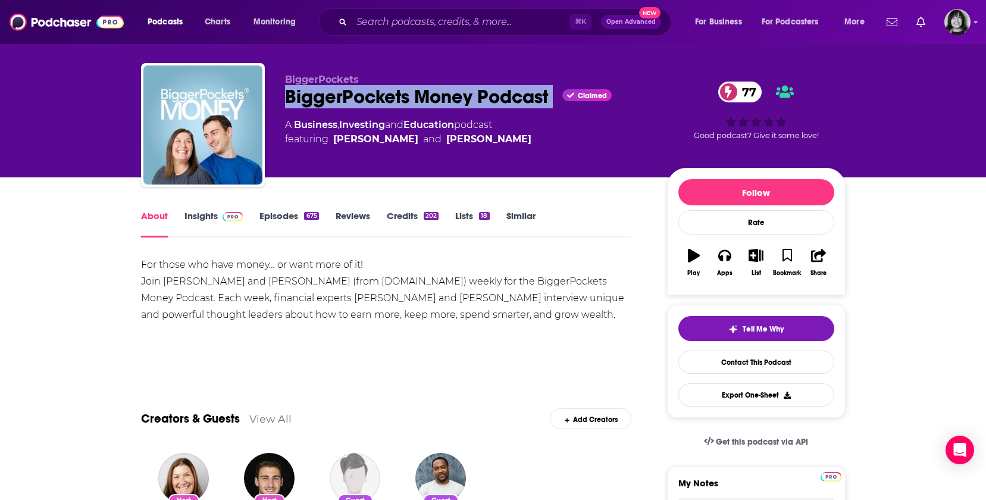
click at [195, 222] on link "Insights" at bounding box center [214, 223] width 59 height 27
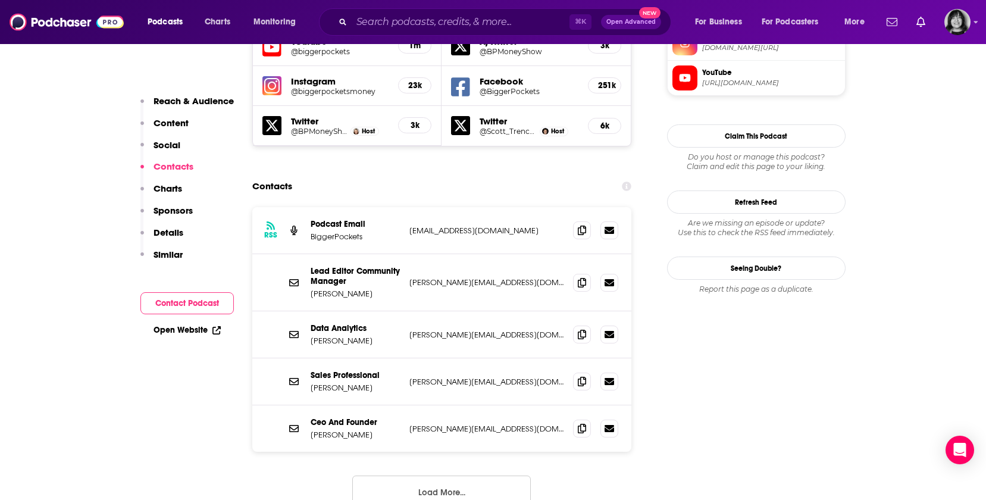
scroll to position [1348, 0]
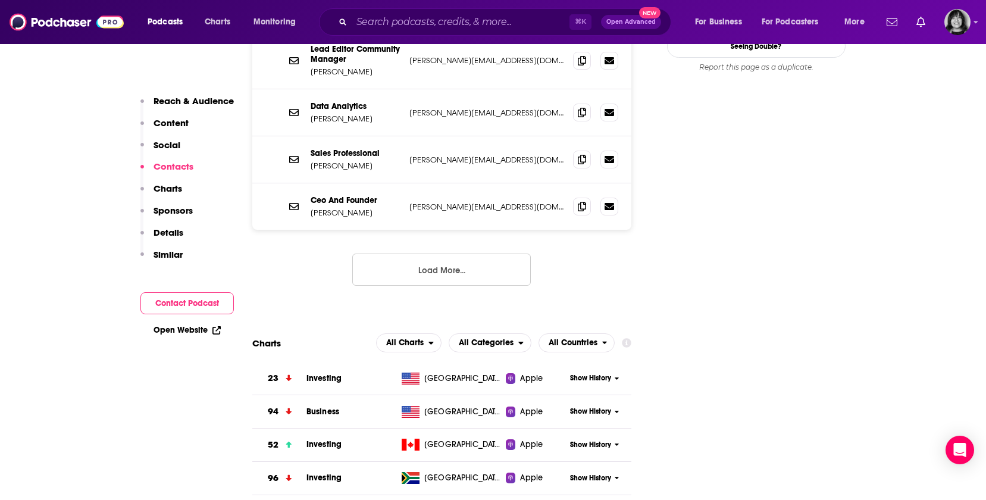
click at [474, 254] on button "Load More..." at bounding box center [441, 270] width 179 height 32
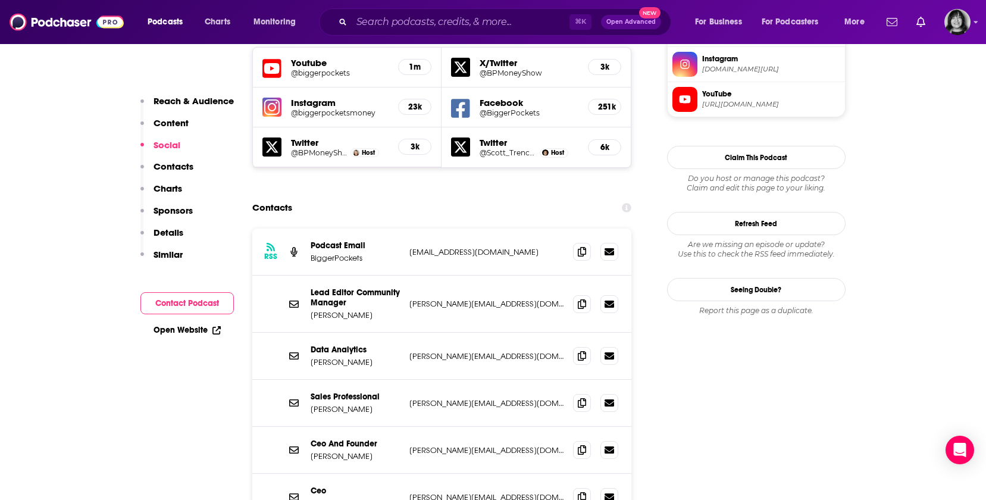
scroll to position [1304, 0]
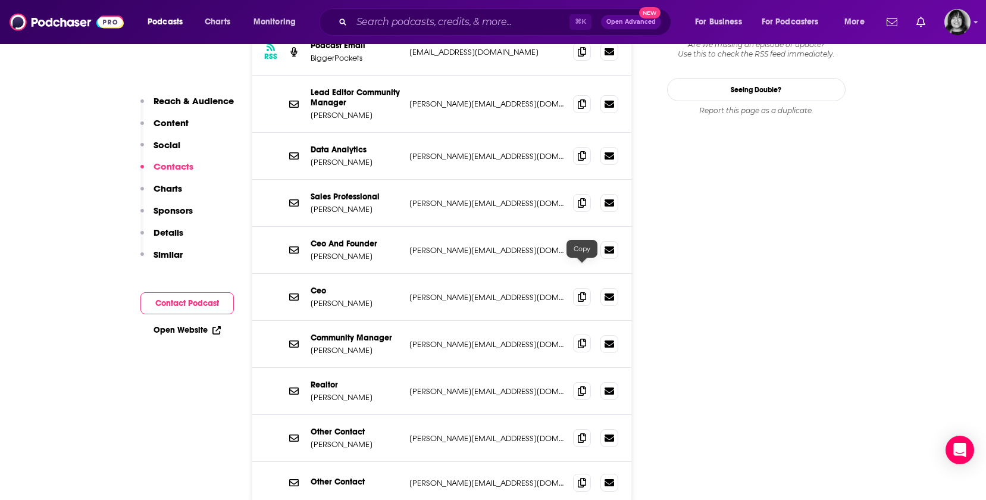
click at [583, 335] on span at bounding box center [582, 344] width 18 height 18
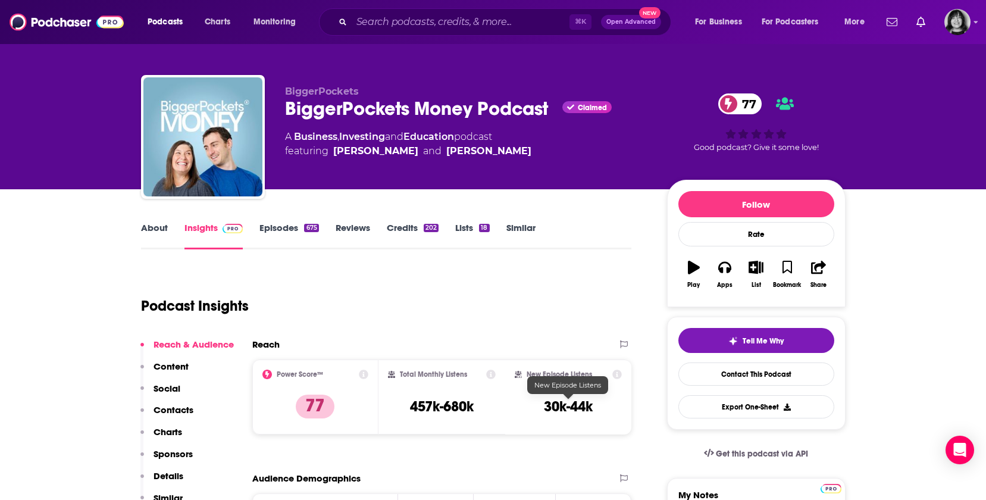
scroll to position [0, 0]
